Goal: Browse casually: Explore the website without a specific task or goal

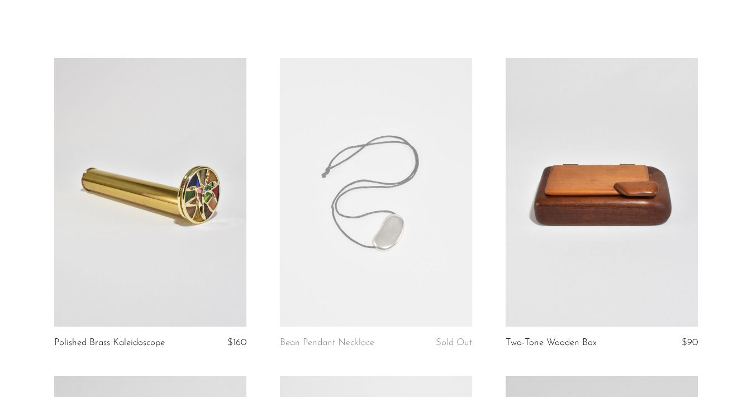
scroll to position [51, 0]
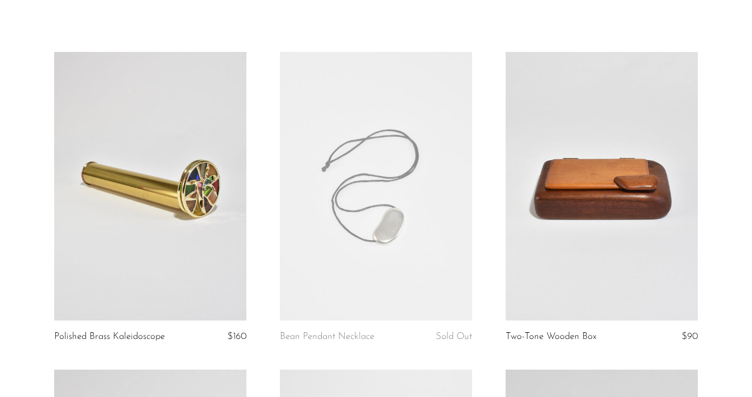
click at [547, 172] on link at bounding box center [601, 186] width 192 height 269
click at [592, 198] on link at bounding box center [601, 186] width 192 height 269
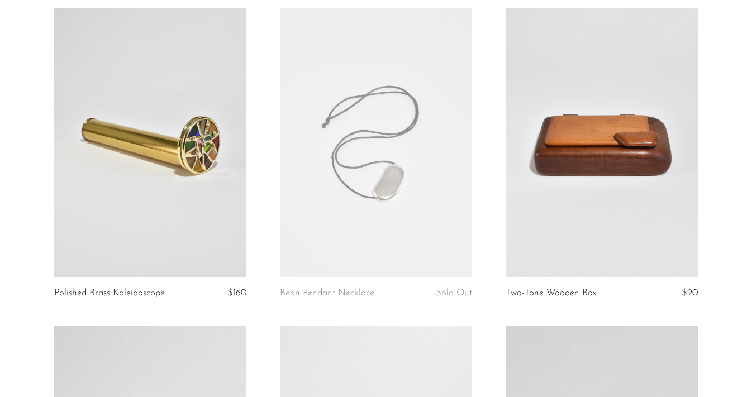
scroll to position [97, 0]
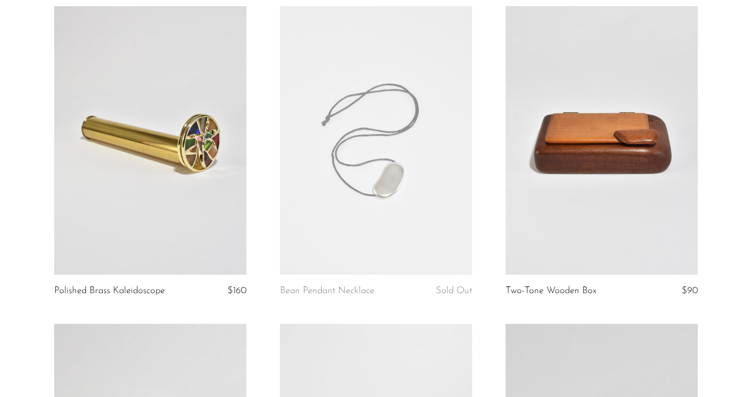
click at [428, 142] on link at bounding box center [376, 140] width 192 height 269
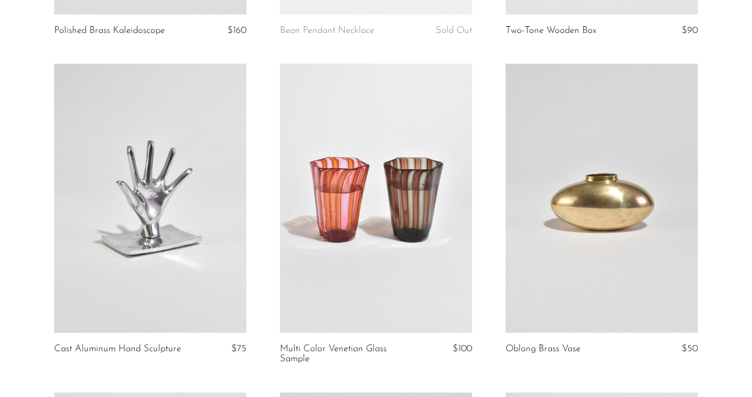
scroll to position [368, 0]
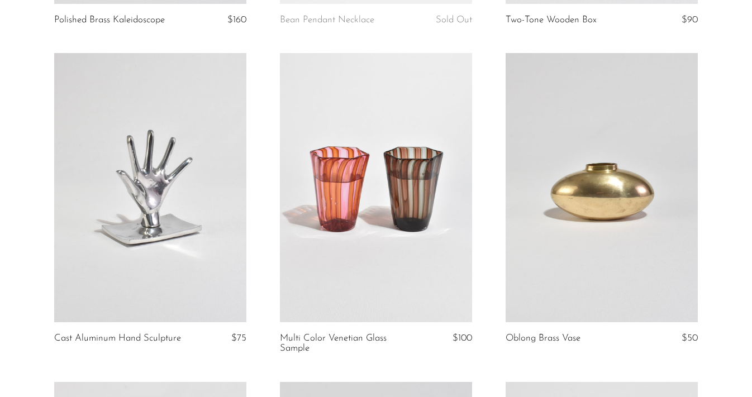
click at [580, 185] on link at bounding box center [601, 187] width 192 height 269
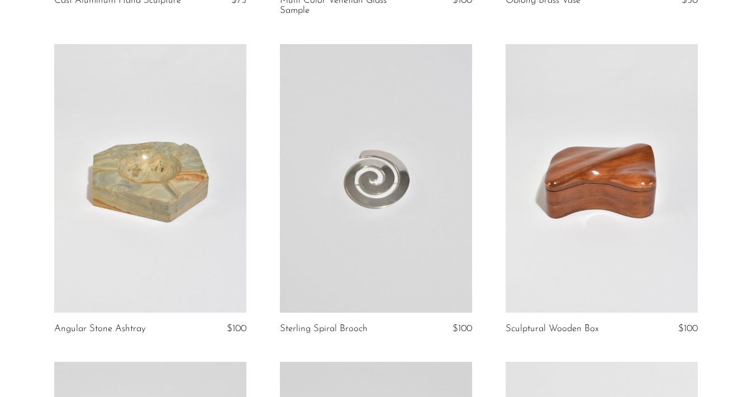
scroll to position [708, 0]
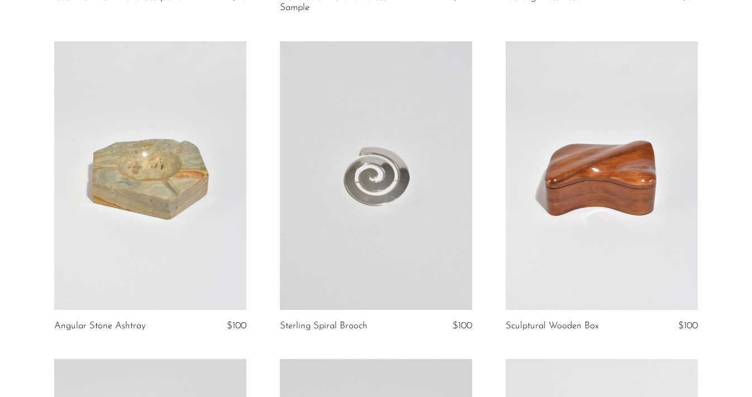
click at [551, 180] on link at bounding box center [601, 175] width 192 height 269
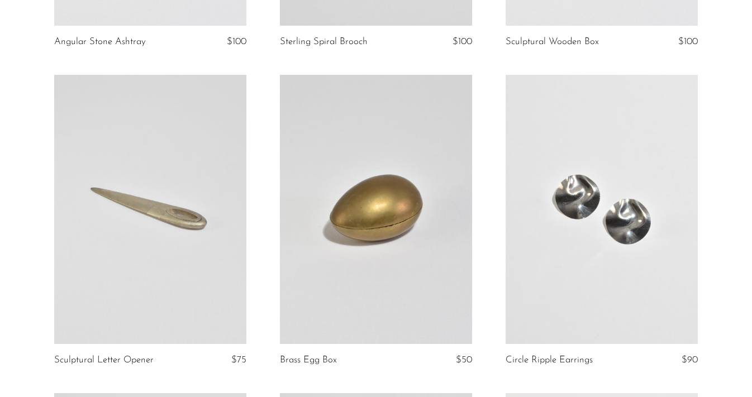
scroll to position [993, 0]
click at [339, 221] on link at bounding box center [376, 208] width 192 height 269
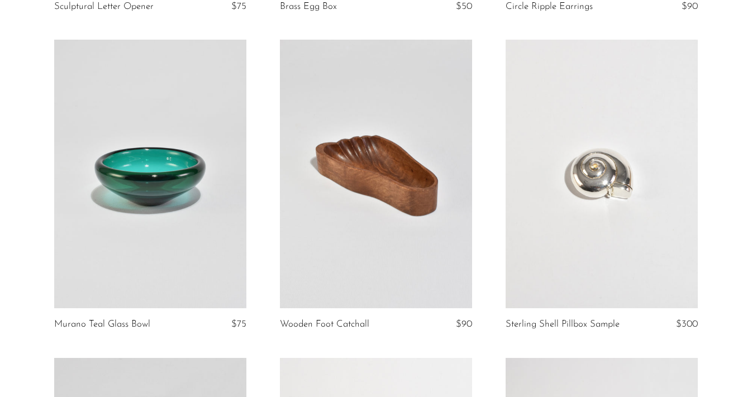
scroll to position [1349, 0]
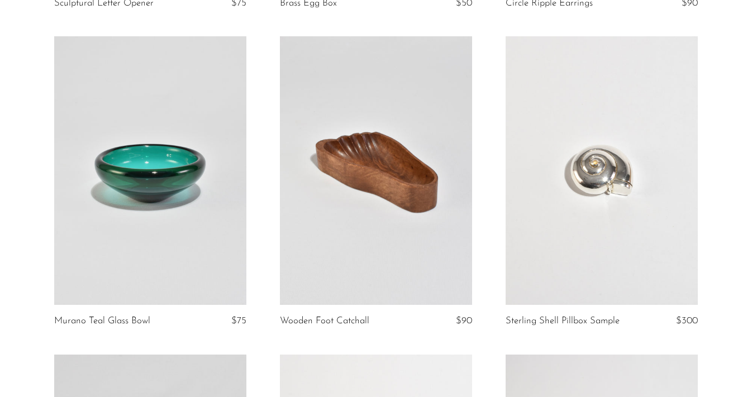
click at [169, 211] on link at bounding box center [150, 170] width 192 height 269
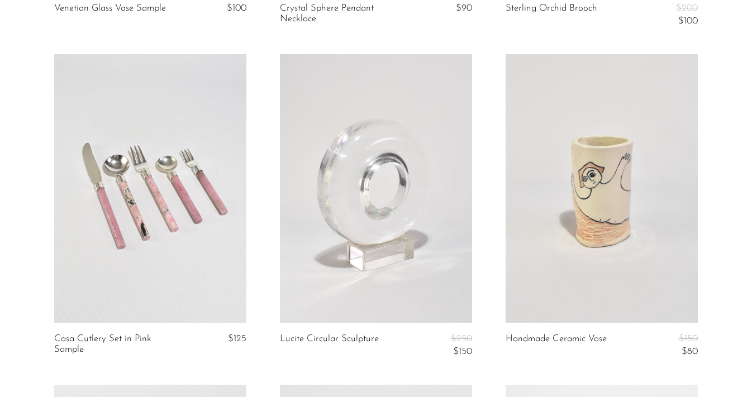
scroll to position [2320, 0]
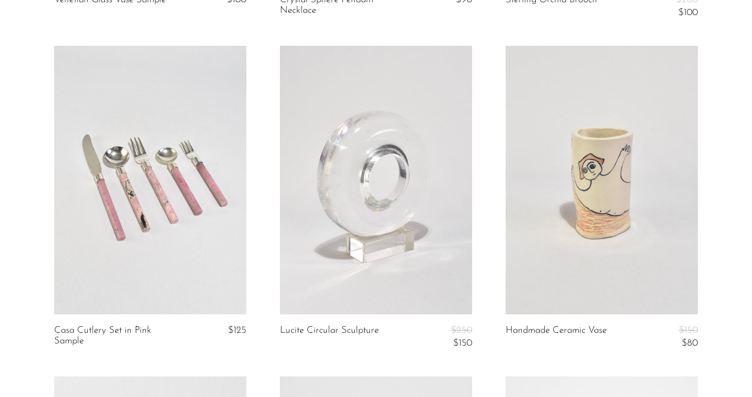
click at [524, 170] on link at bounding box center [601, 180] width 192 height 269
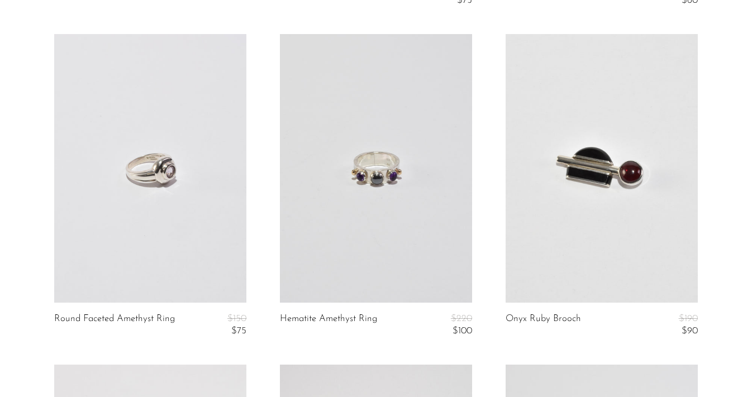
scroll to position [3327, 0]
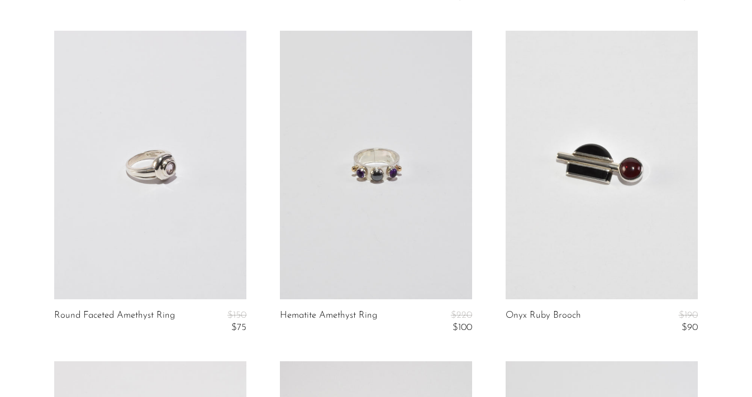
click at [542, 171] on link at bounding box center [601, 165] width 192 height 269
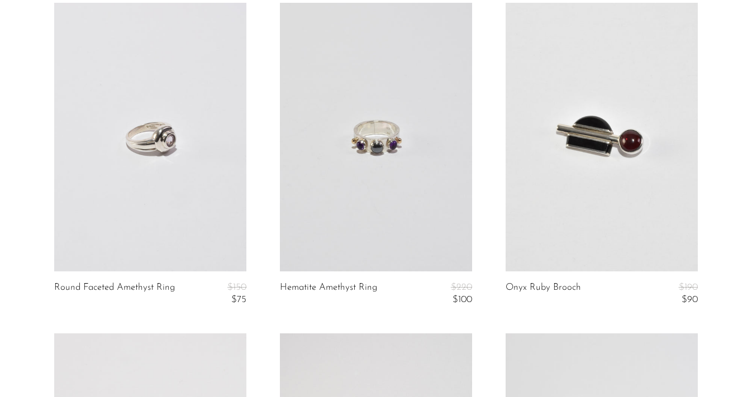
scroll to position [3360, 0]
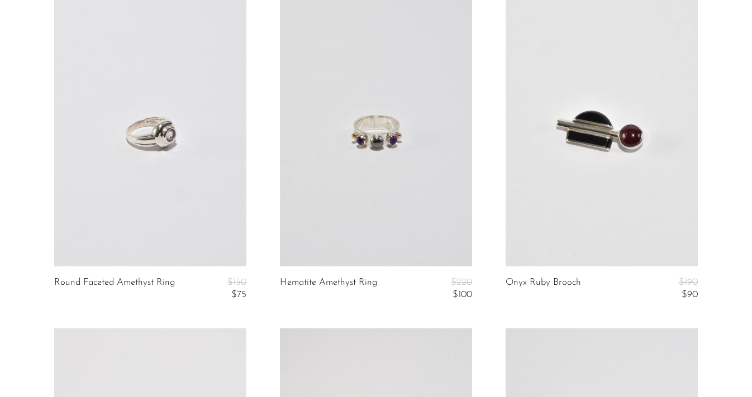
click at [117, 163] on link at bounding box center [150, 132] width 192 height 269
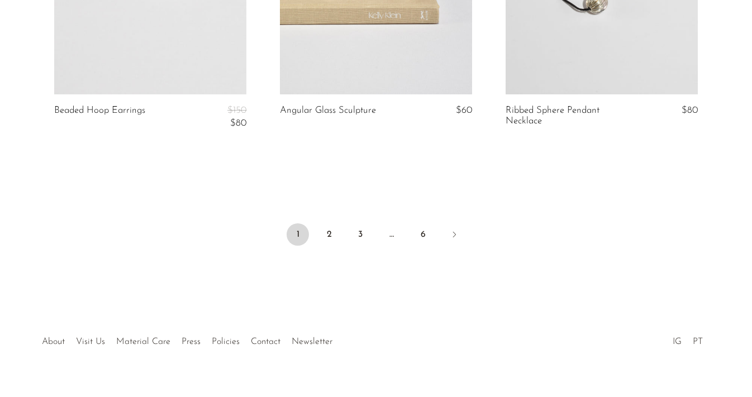
scroll to position [3866, 0]
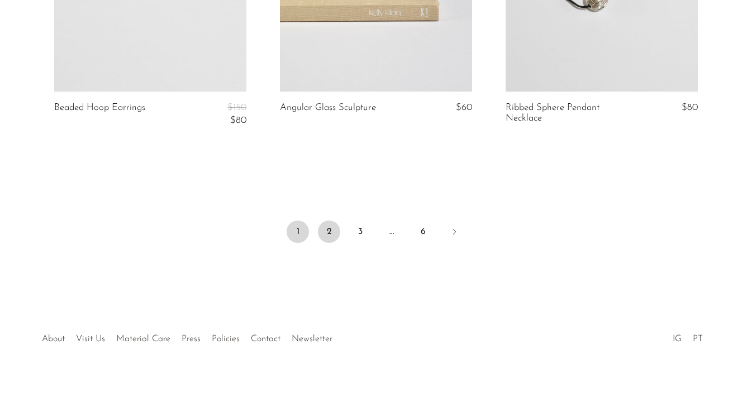
click at [335, 225] on link "2" at bounding box center [329, 232] width 22 height 22
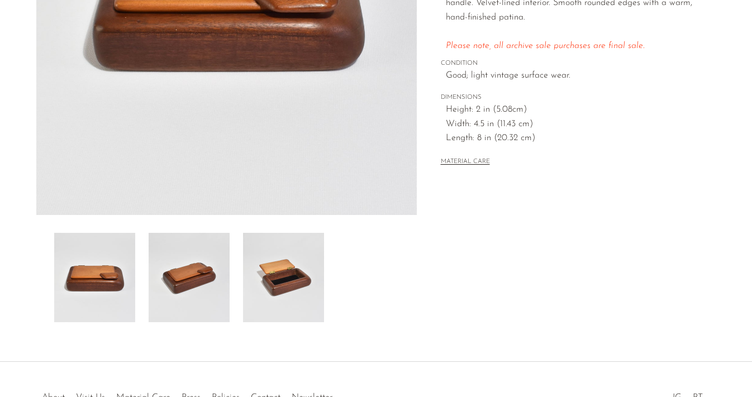
click at [288, 273] on img at bounding box center [283, 277] width 81 height 89
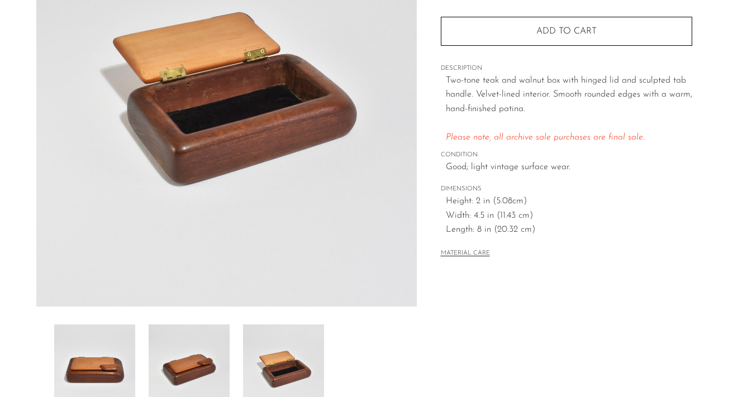
scroll to position [161, 0]
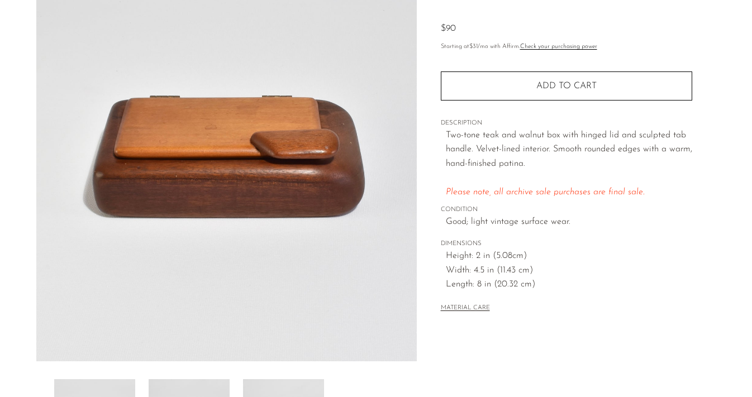
scroll to position [30, 0]
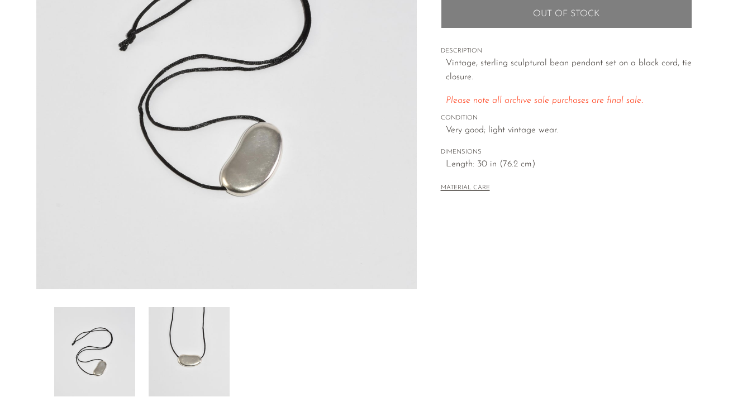
scroll to position [189, 0]
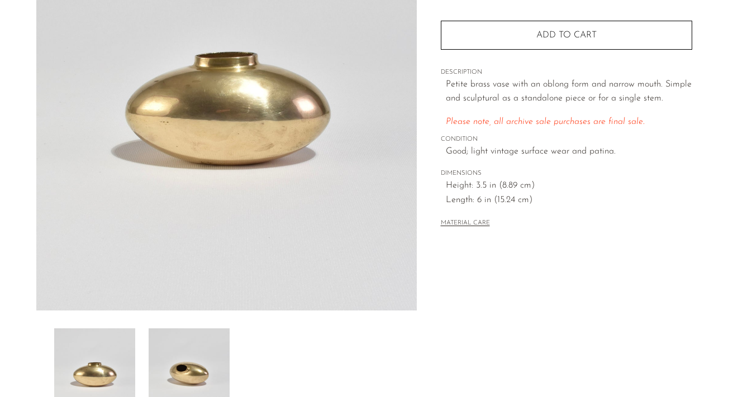
scroll to position [200, 0]
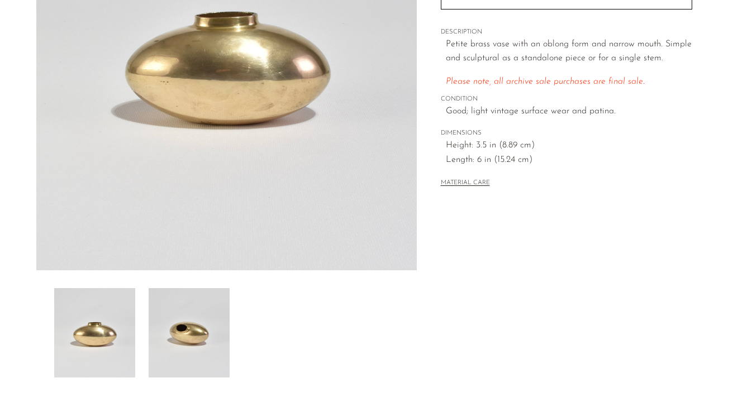
click at [207, 325] on img at bounding box center [189, 332] width 81 height 89
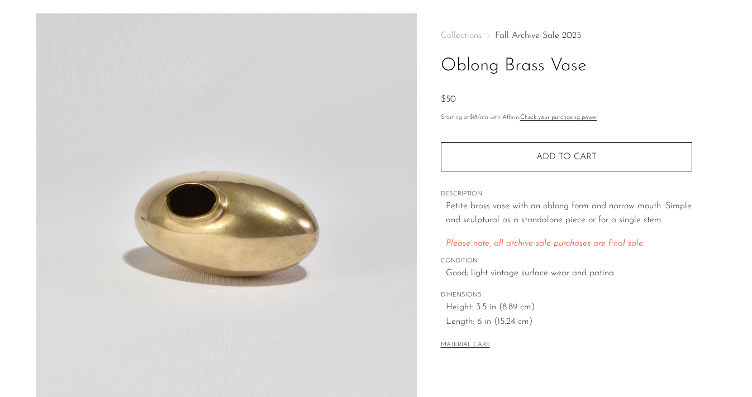
scroll to position [36, 0]
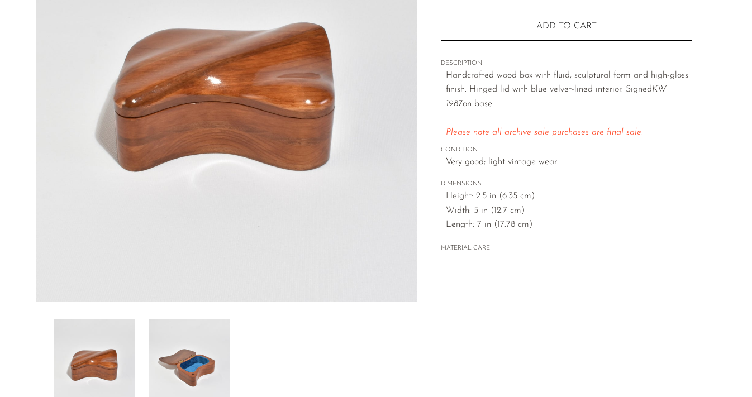
scroll to position [169, 0]
click at [207, 341] on img at bounding box center [189, 363] width 81 height 89
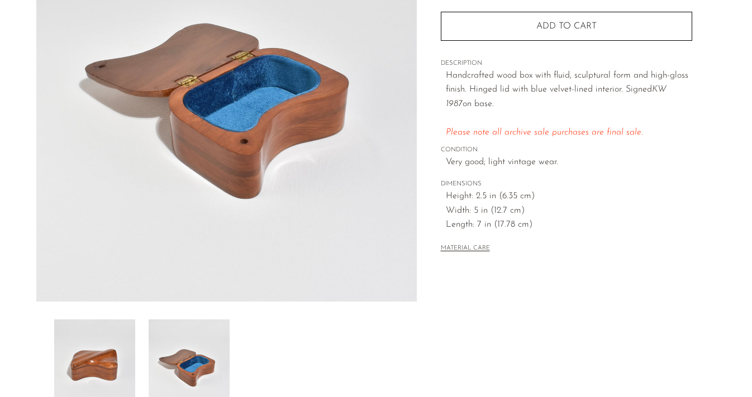
scroll to position [153, 0]
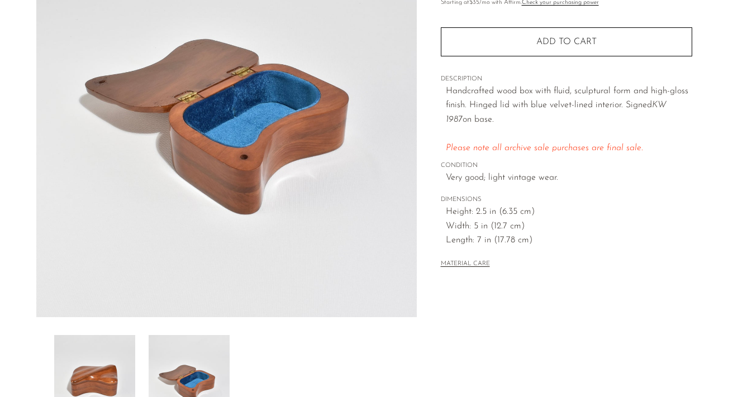
click at [111, 364] on img at bounding box center [94, 379] width 81 height 89
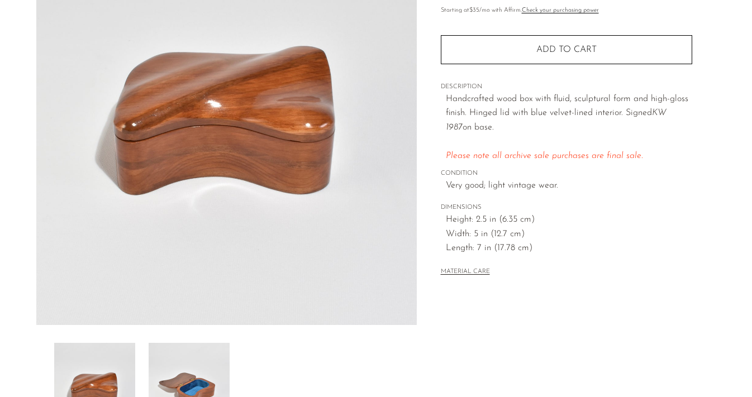
scroll to position [151, 0]
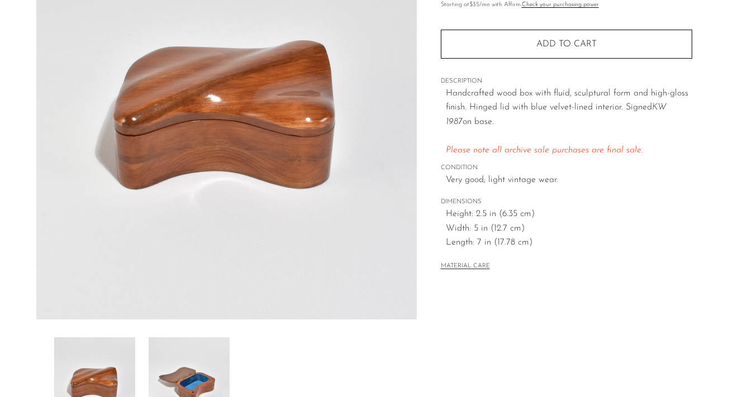
click at [167, 362] on img at bounding box center [189, 381] width 81 height 89
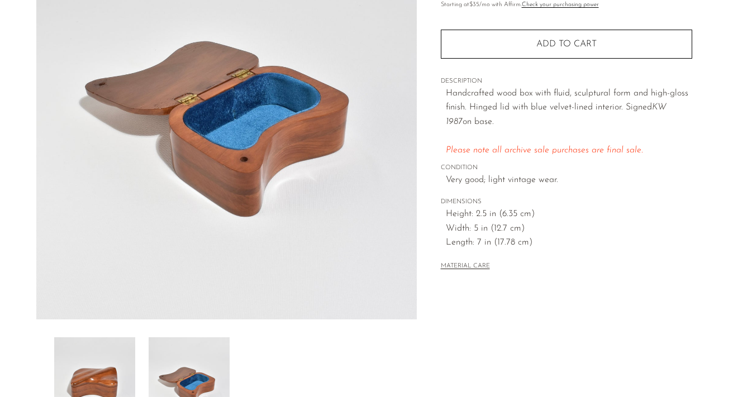
click at [111, 366] on img at bounding box center [94, 381] width 81 height 89
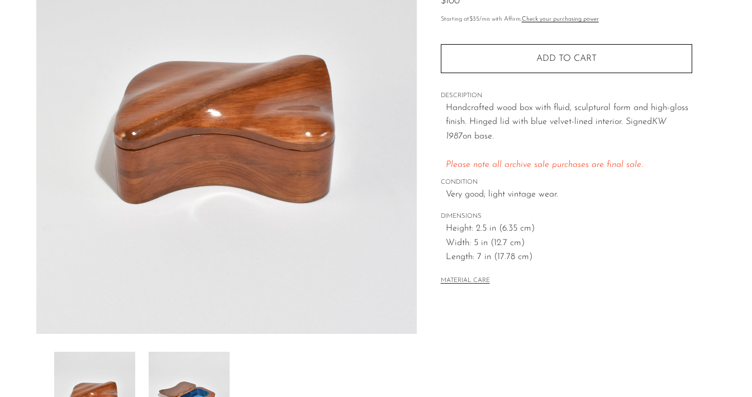
scroll to position [141, 0]
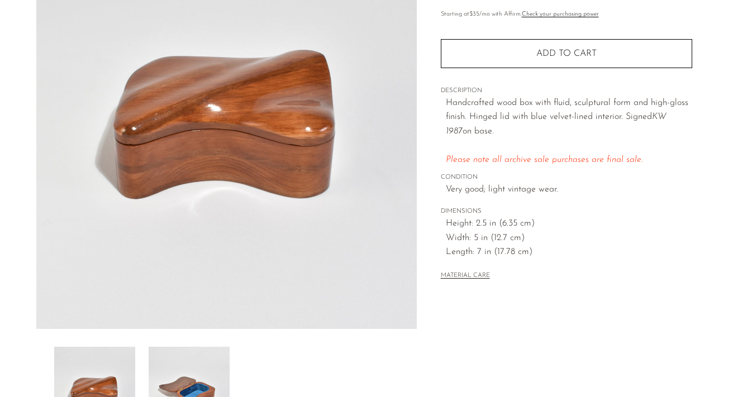
click at [191, 357] on img at bounding box center [189, 391] width 81 height 89
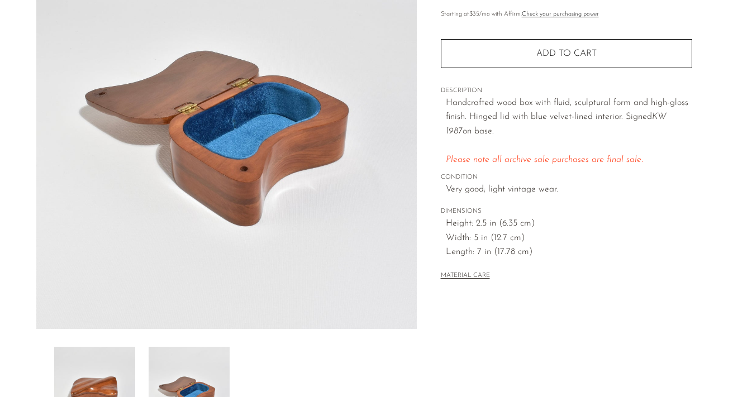
click at [118, 380] on img at bounding box center [94, 391] width 81 height 89
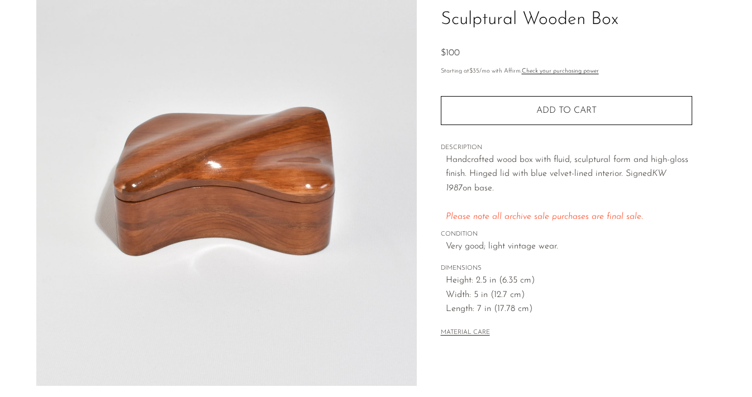
scroll to position [75, 0]
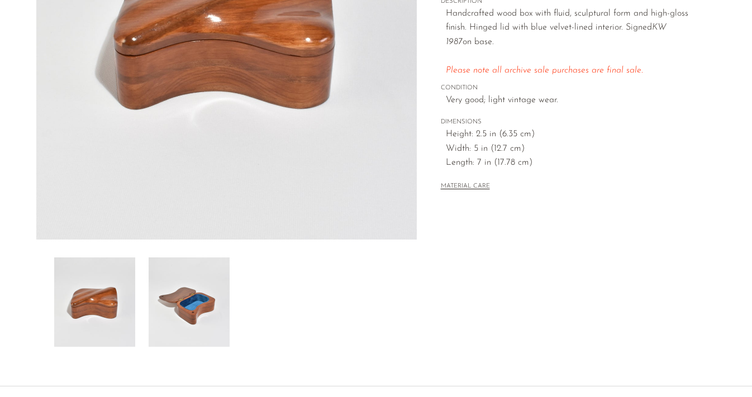
click at [214, 298] on img at bounding box center [189, 301] width 81 height 89
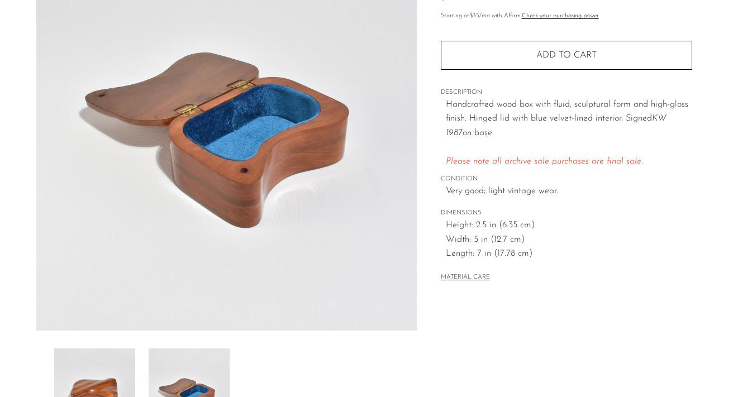
scroll to position [141, 0]
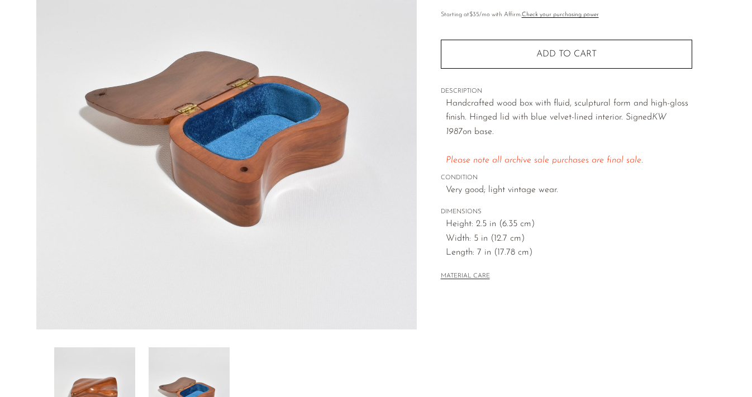
click at [84, 367] on img at bounding box center [94, 391] width 81 height 89
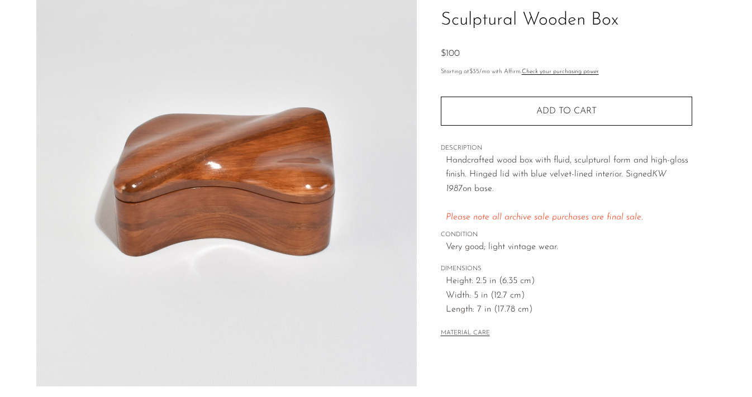
scroll to position [68, 0]
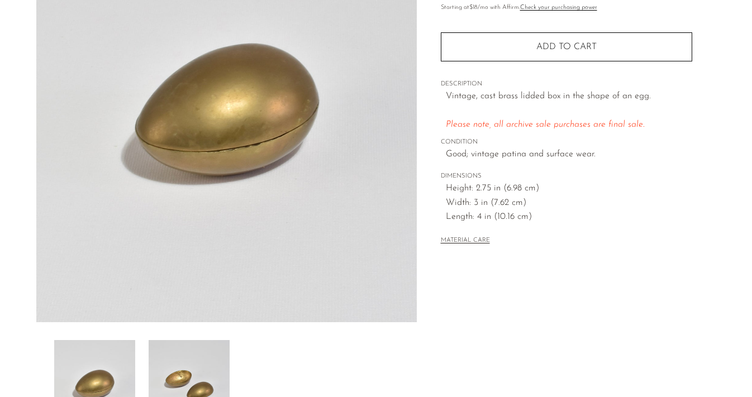
scroll to position [182, 0]
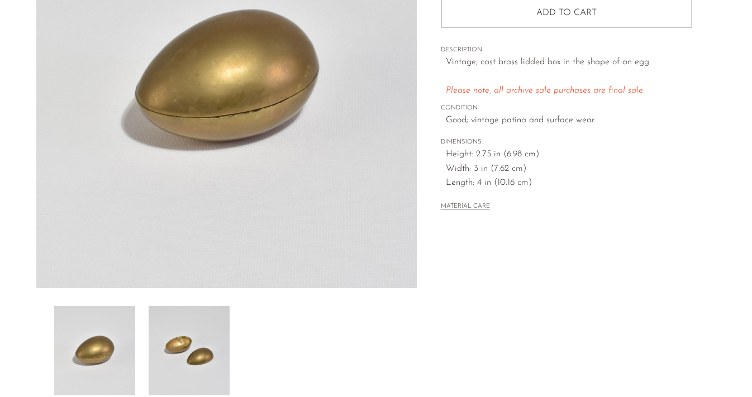
click at [203, 365] on img at bounding box center [189, 350] width 81 height 89
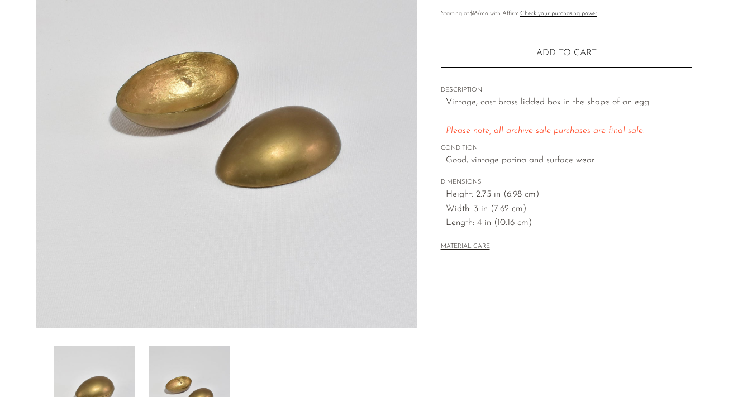
scroll to position [92, 0]
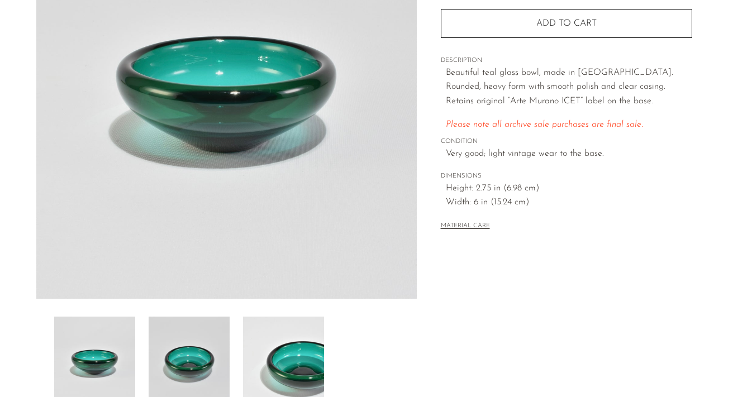
scroll to position [189, 0]
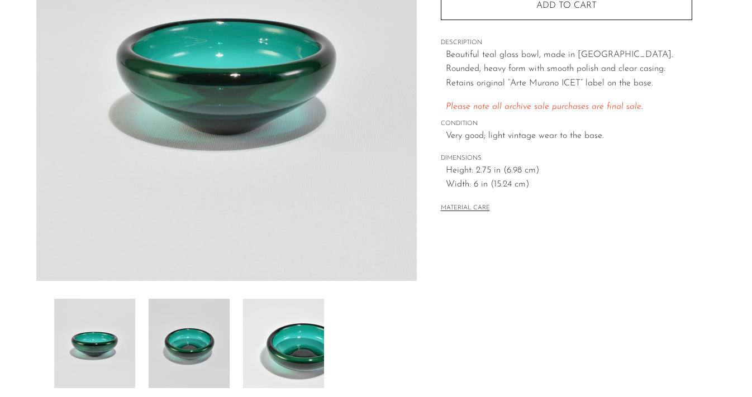
click at [298, 326] on img at bounding box center [283, 343] width 81 height 89
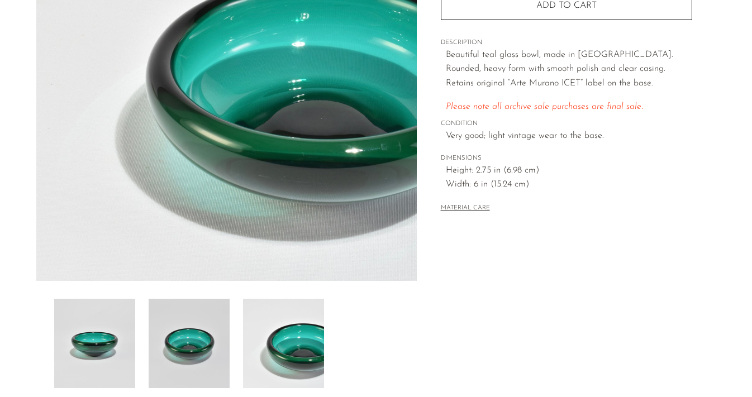
click at [207, 338] on img at bounding box center [189, 343] width 81 height 89
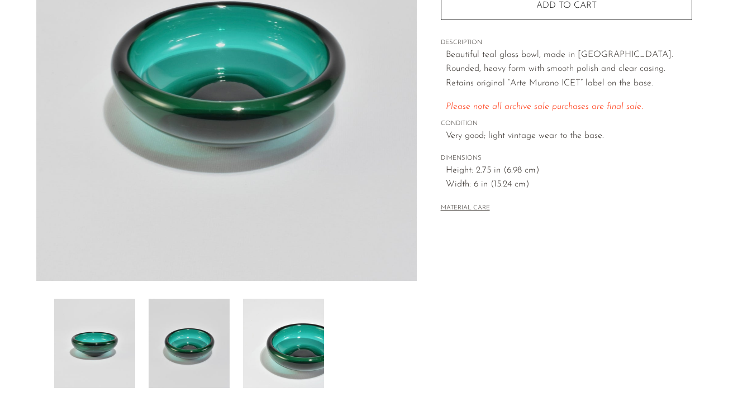
click at [100, 361] on img at bounding box center [94, 343] width 81 height 89
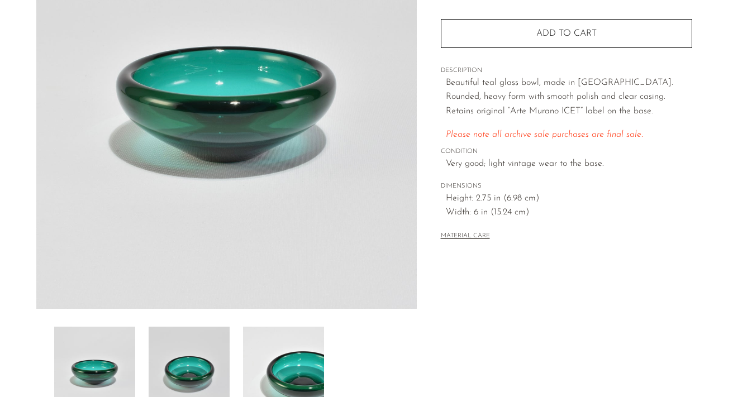
scroll to position [210, 0]
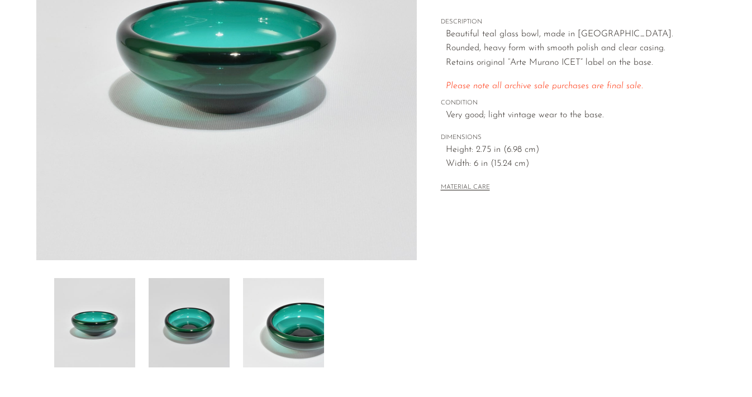
click at [188, 303] on img at bounding box center [189, 322] width 81 height 89
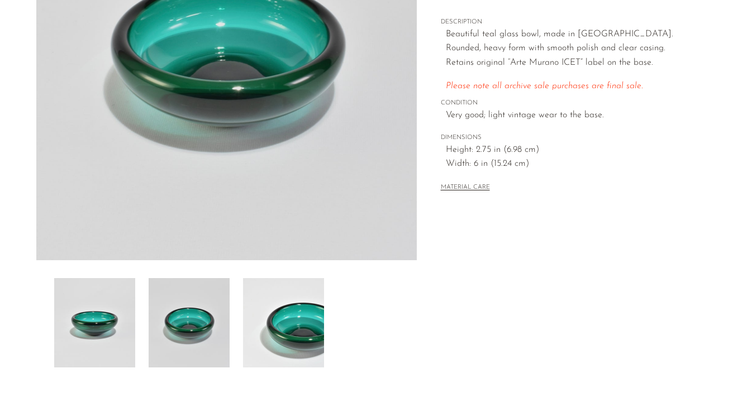
click at [281, 335] on img at bounding box center [283, 322] width 81 height 89
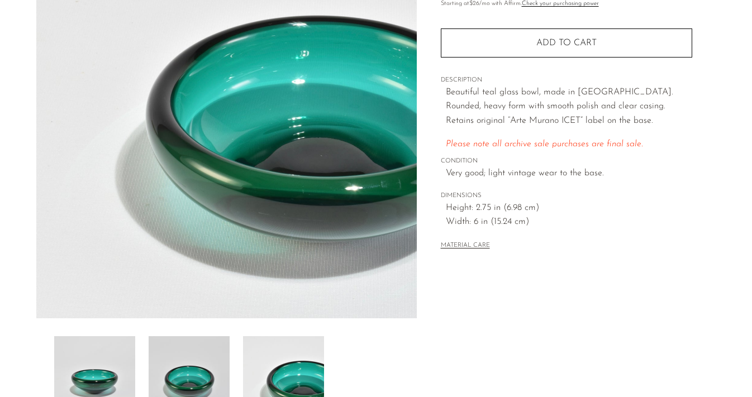
scroll to position [182, 0]
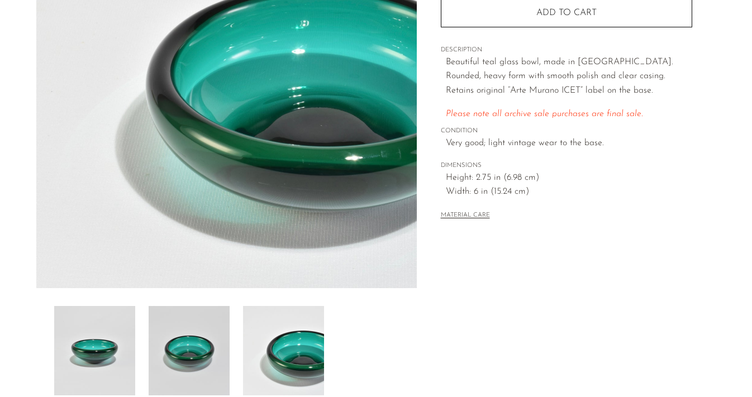
click at [193, 370] on img at bounding box center [189, 350] width 81 height 89
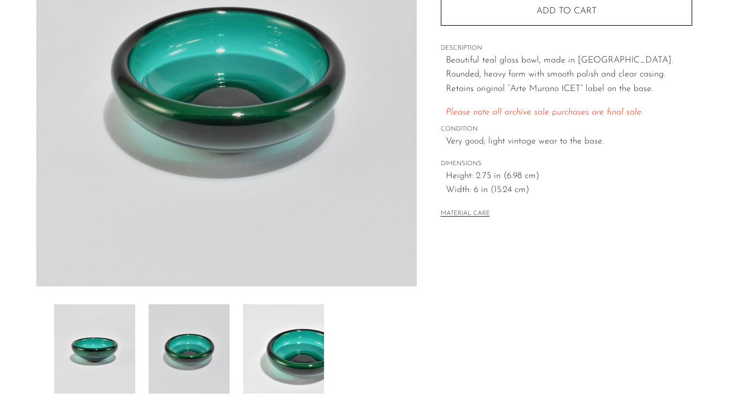
scroll to position [184, 0]
click at [99, 369] on img at bounding box center [94, 348] width 81 height 89
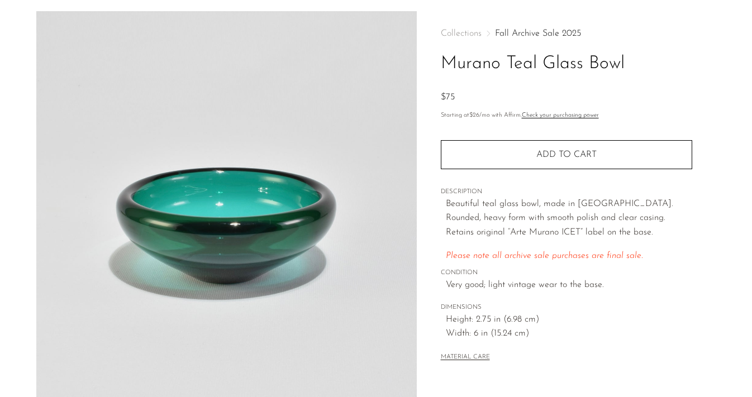
scroll to position [44, 0]
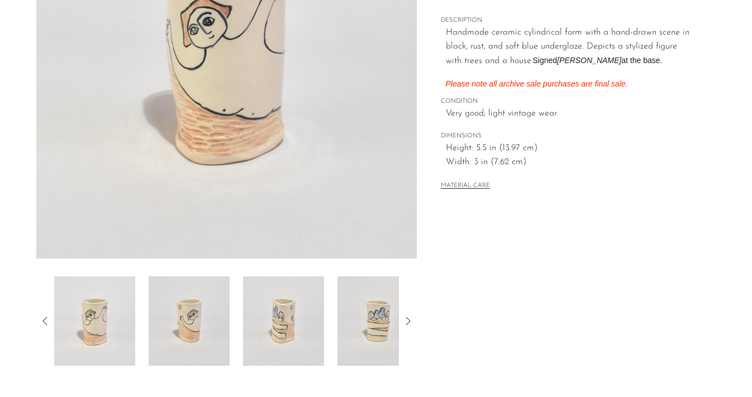
scroll to position [213, 0]
click at [364, 290] on img at bounding box center [377, 319] width 81 height 89
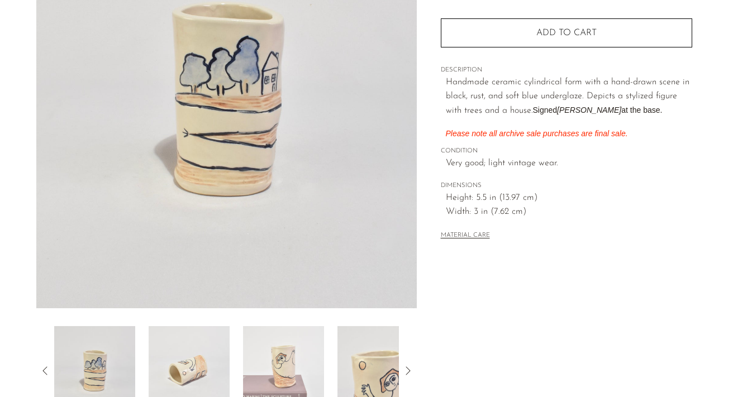
scroll to position [160, 0]
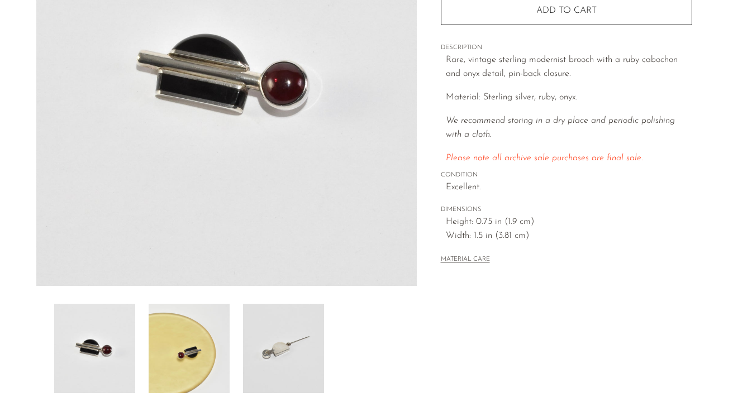
scroll to position [186, 0]
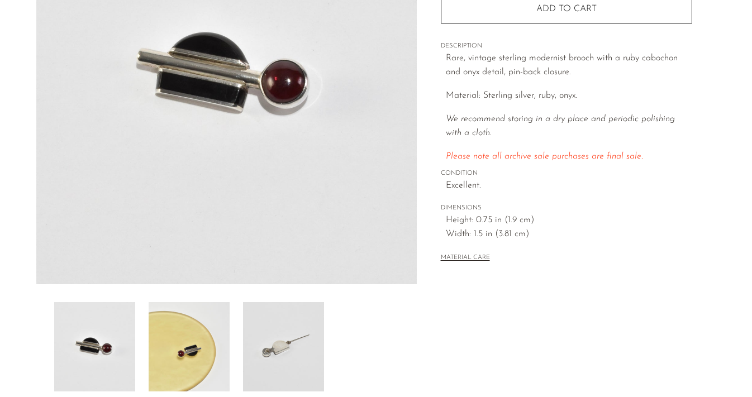
click at [194, 346] on img at bounding box center [189, 346] width 81 height 89
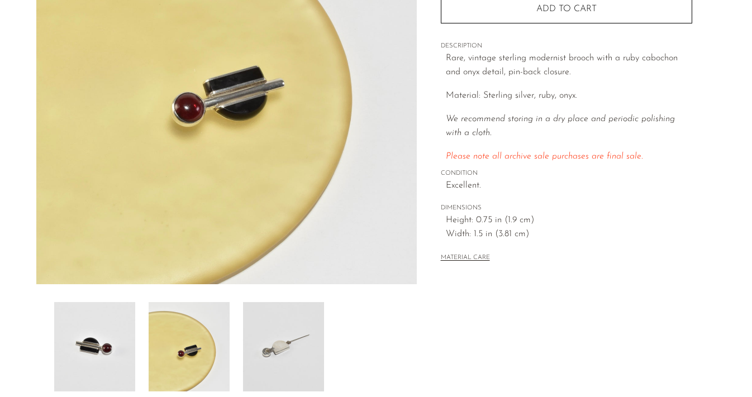
scroll to position [175, 0]
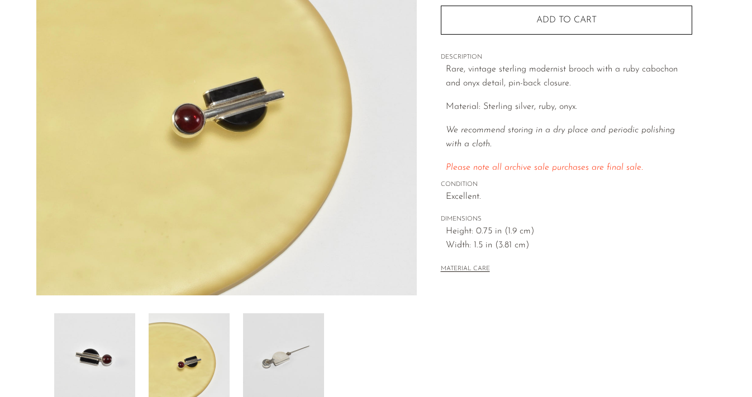
click at [268, 359] on img at bounding box center [283, 357] width 81 height 89
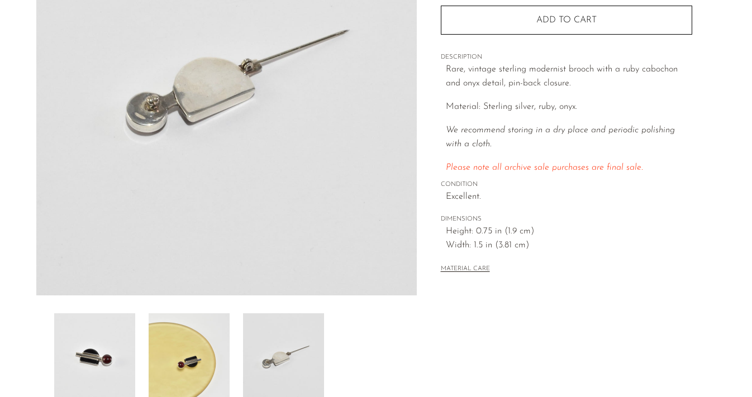
click at [184, 350] on img at bounding box center [189, 357] width 81 height 89
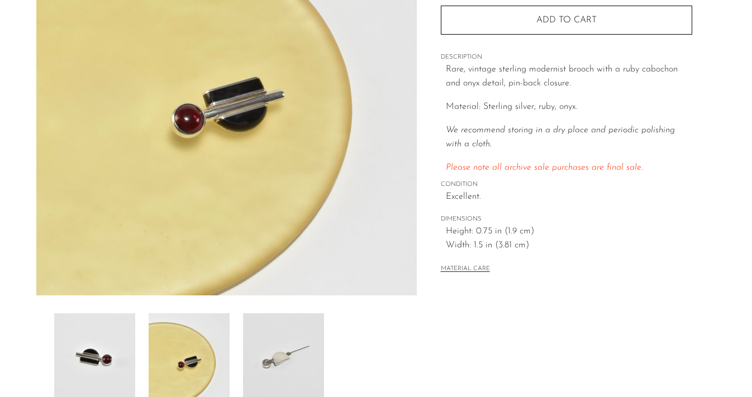
click at [95, 359] on img at bounding box center [94, 357] width 81 height 89
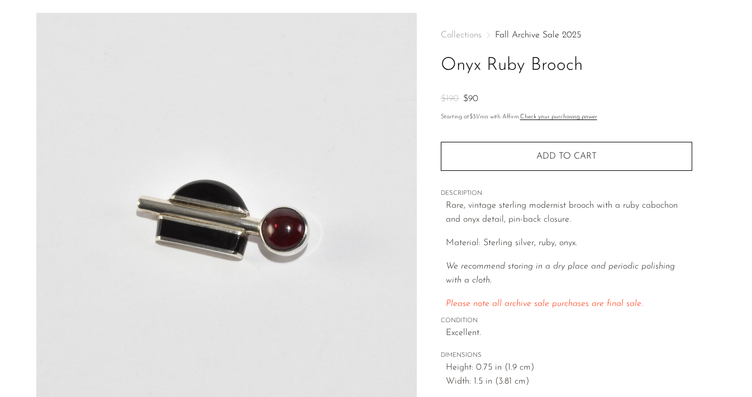
scroll to position [35, 0]
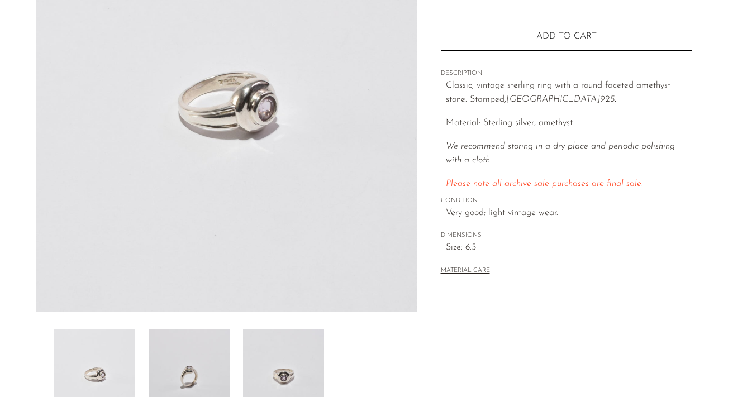
scroll to position [162, 0]
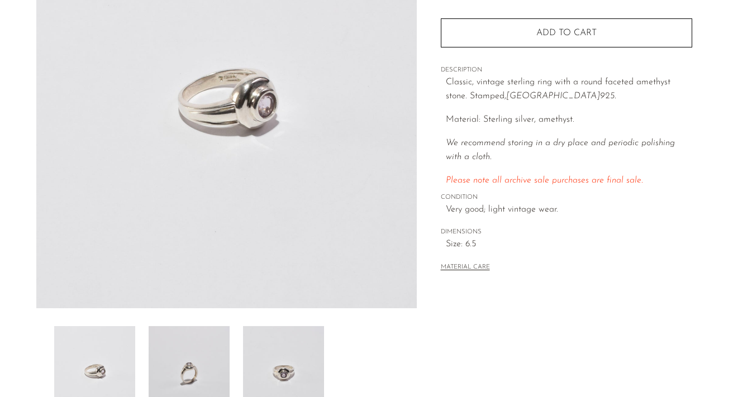
click at [286, 362] on img at bounding box center [283, 370] width 81 height 89
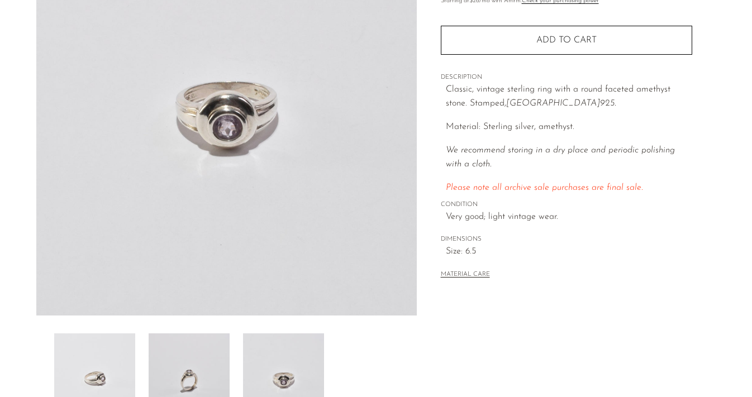
scroll to position [158, 0]
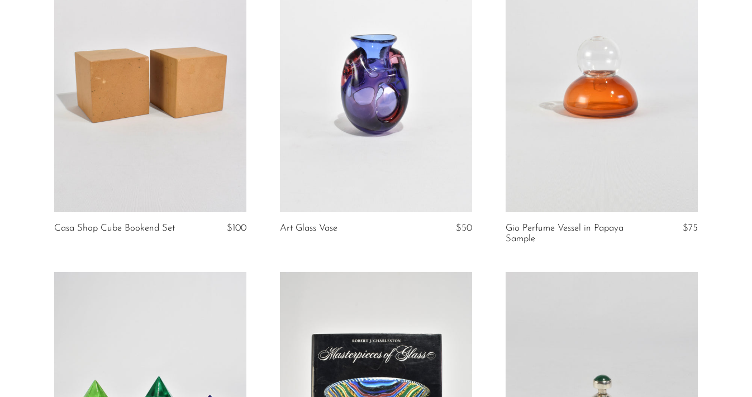
scroll to position [1471, 0]
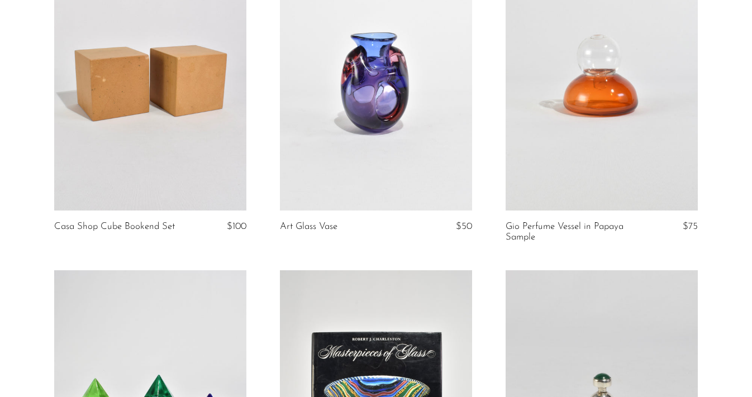
click at [126, 88] on link at bounding box center [150, 76] width 192 height 269
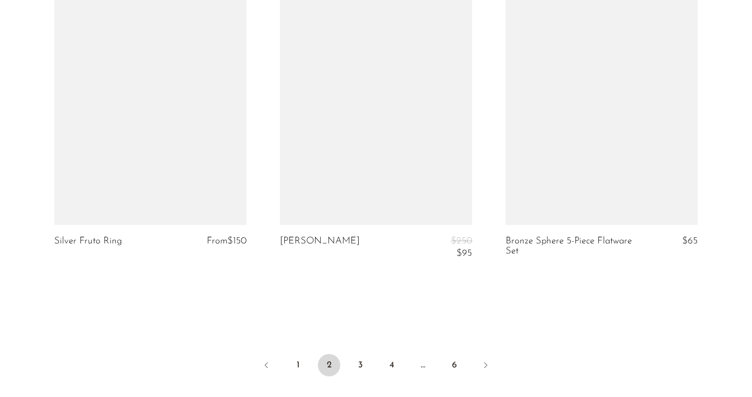
scroll to position [3771, 0]
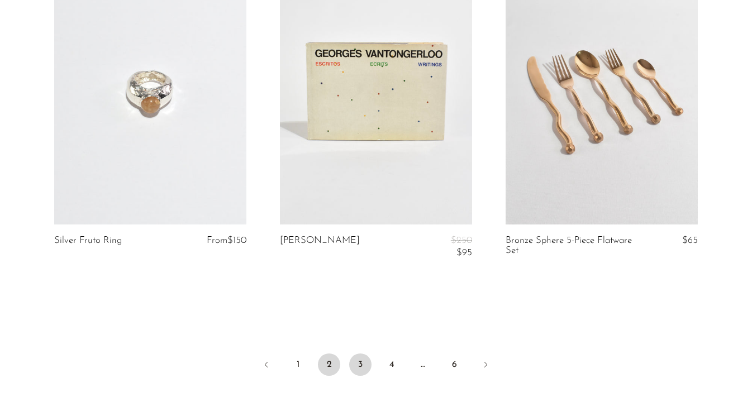
click at [356, 361] on link "3" at bounding box center [360, 365] width 22 height 22
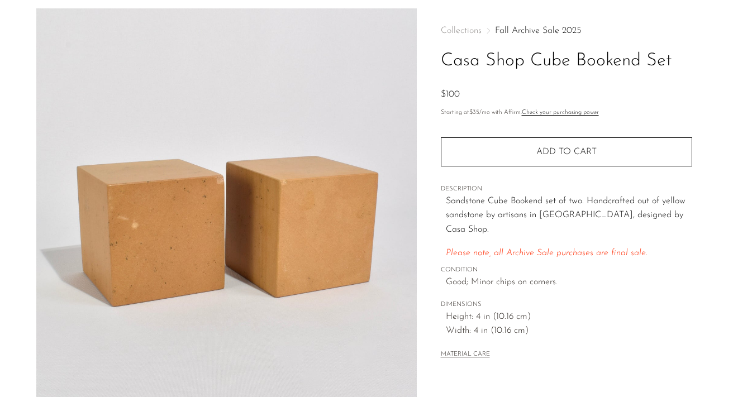
scroll to position [8, 0]
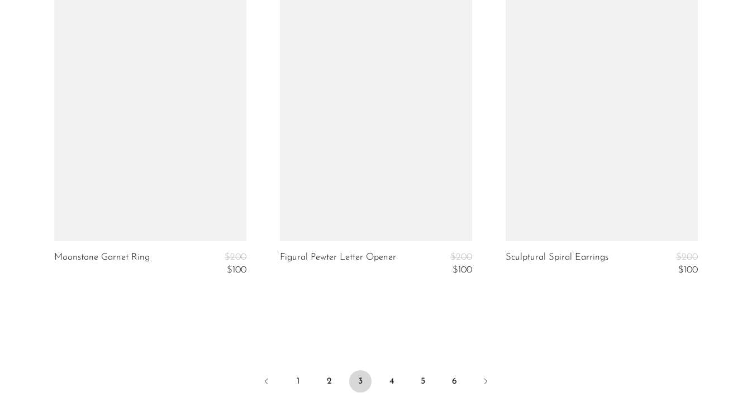
scroll to position [3714, 0]
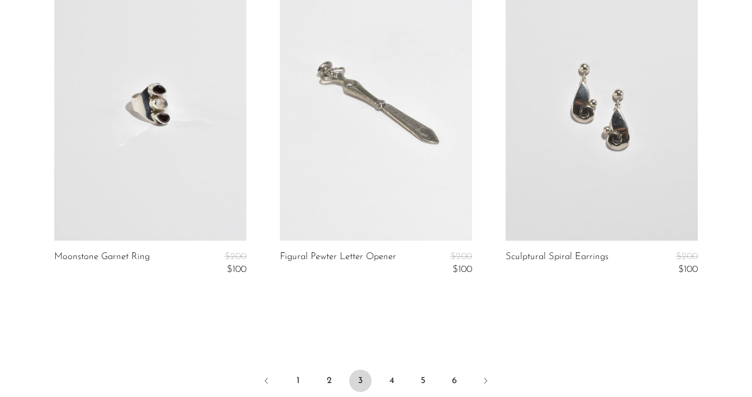
click at [549, 143] on link at bounding box center [601, 106] width 192 height 269
click at [394, 376] on link "4" at bounding box center [391, 381] width 22 height 22
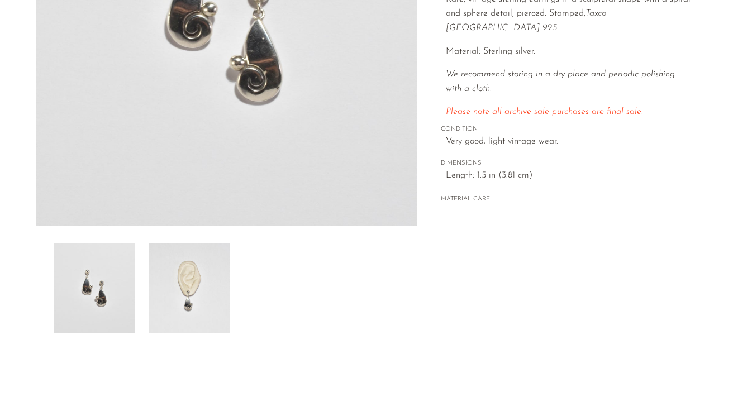
scroll to position [246, 0]
click at [182, 268] on img at bounding box center [189, 286] width 81 height 89
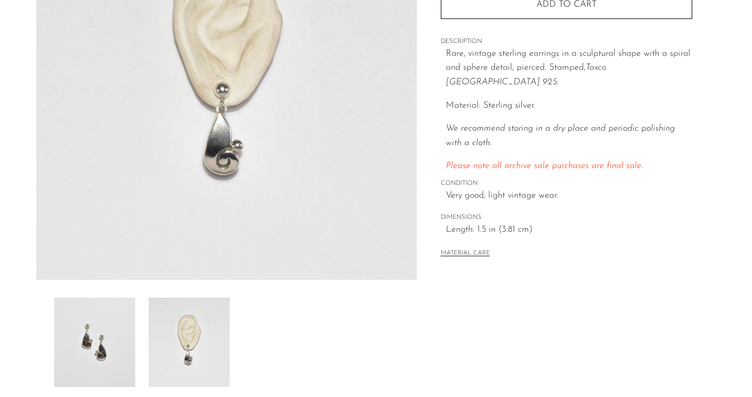
scroll to position [188, 0]
click at [98, 338] on img at bounding box center [94, 344] width 81 height 89
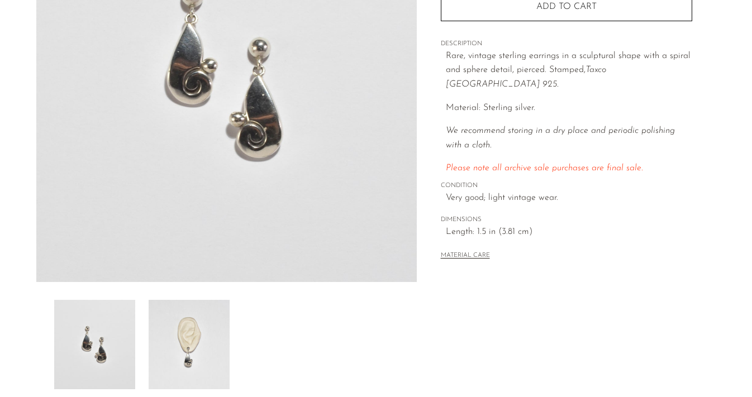
click at [167, 336] on img at bounding box center [189, 344] width 81 height 89
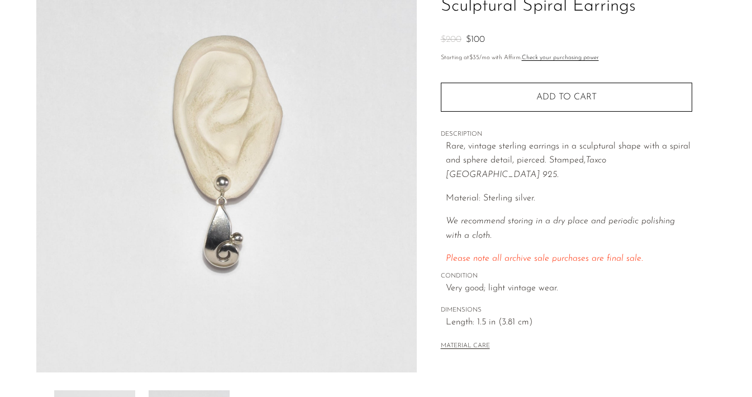
scroll to position [97, 0]
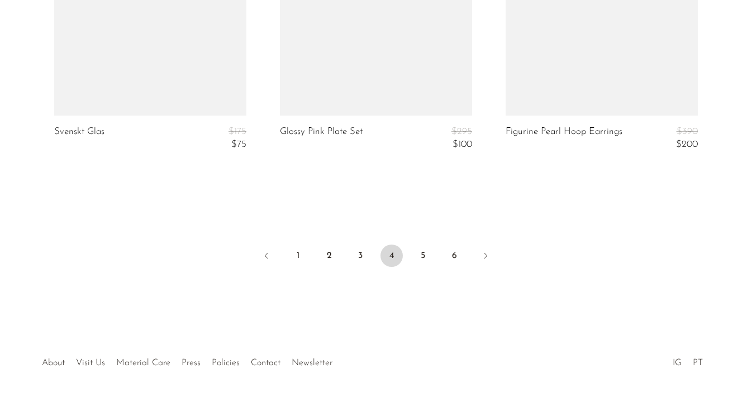
scroll to position [3899, 0]
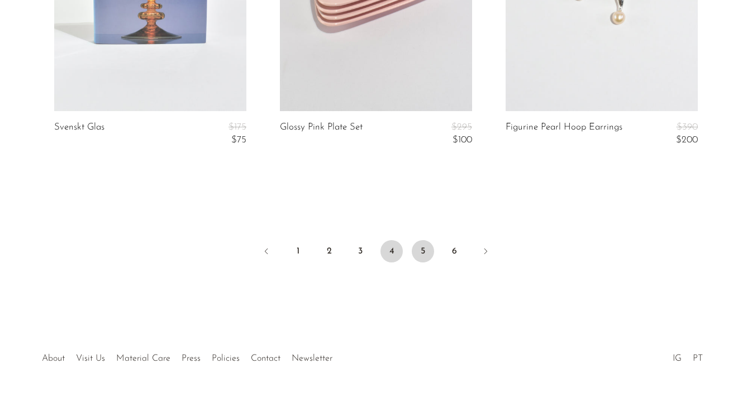
click at [417, 246] on link "5" at bounding box center [423, 251] width 22 height 22
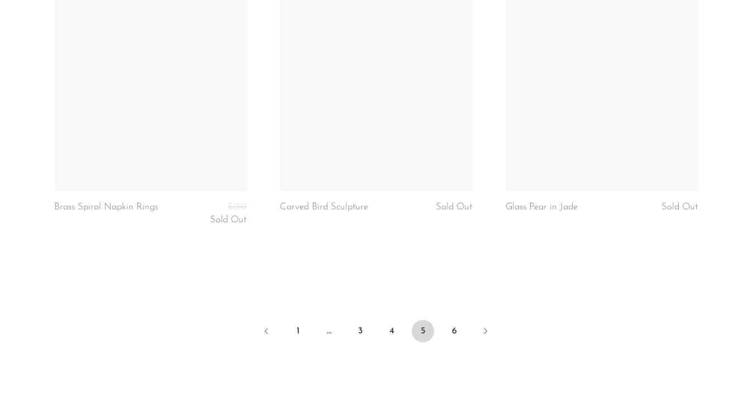
scroll to position [3796, 0]
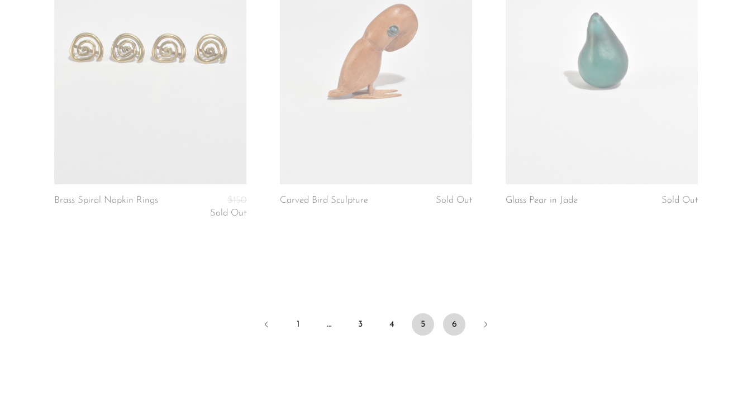
click at [454, 321] on link "6" at bounding box center [454, 324] width 22 height 22
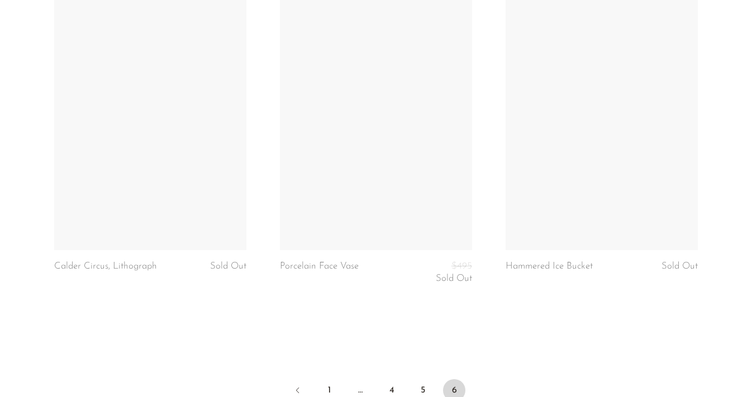
scroll to position [3405, 0]
